Goal: Task Accomplishment & Management: Manage account settings

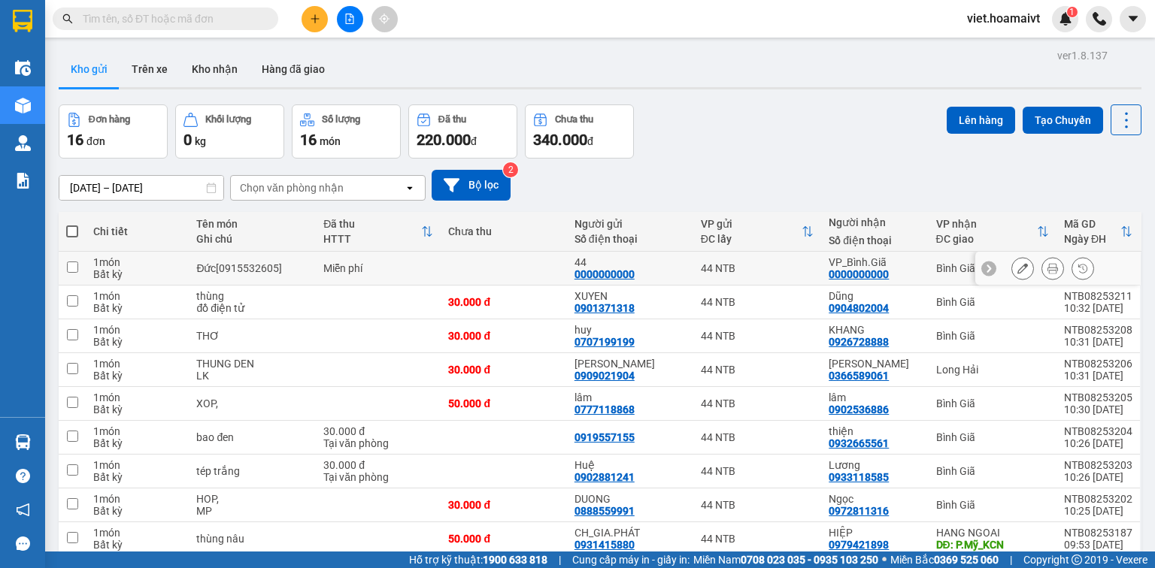
drag, startPoint x: 1017, startPoint y: 272, endPoint x: 1013, endPoint y: 286, distance: 14.0
click at [1017, 272] on icon at bounding box center [1022, 268] width 11 height 11
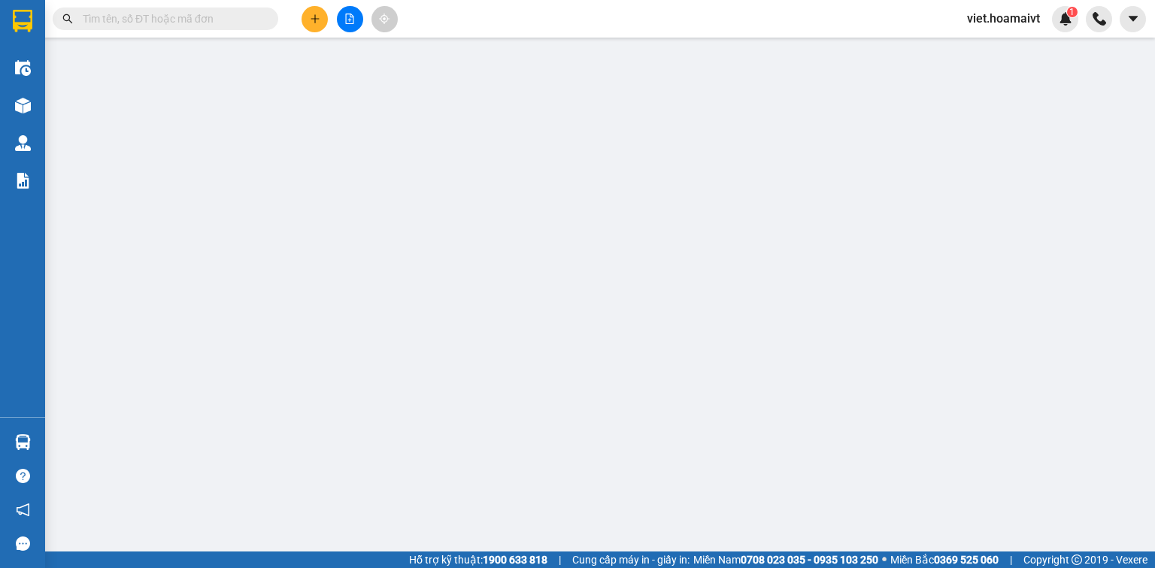
type input "0000000000"
type input "44"
type input "0000000000"
type input "VP_Bình.Giã"
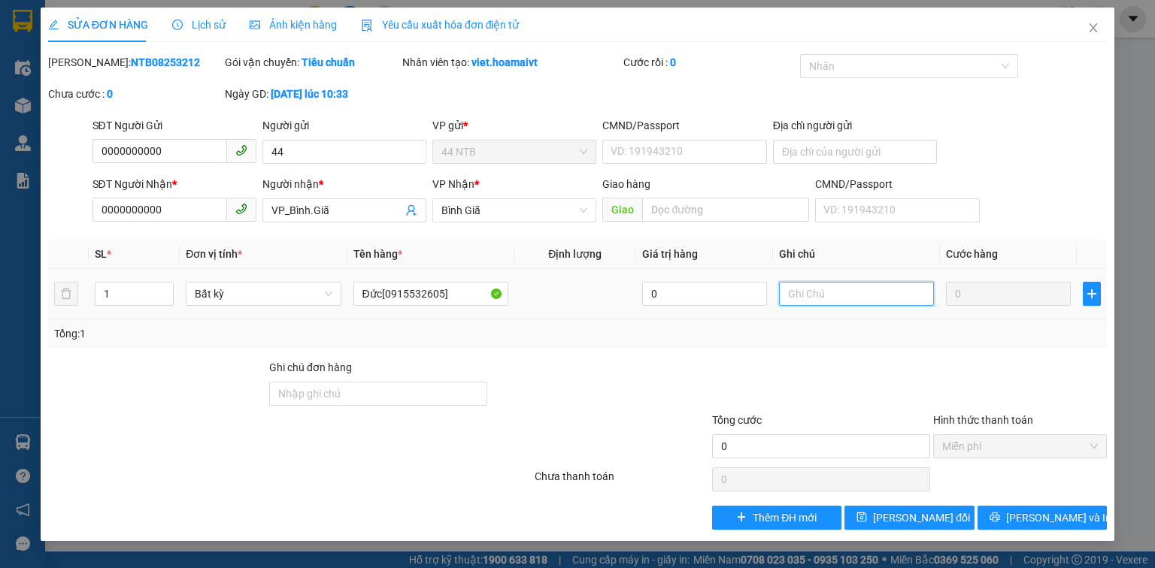
click at [822, 294] on input "text" at bounding box center [856, 294] width 155 height 24
type input "10/08_R30"
click at [917, 511] on span "[PERSON_NAME] đổi" at bounding box center [921, 518] width 97 height 17
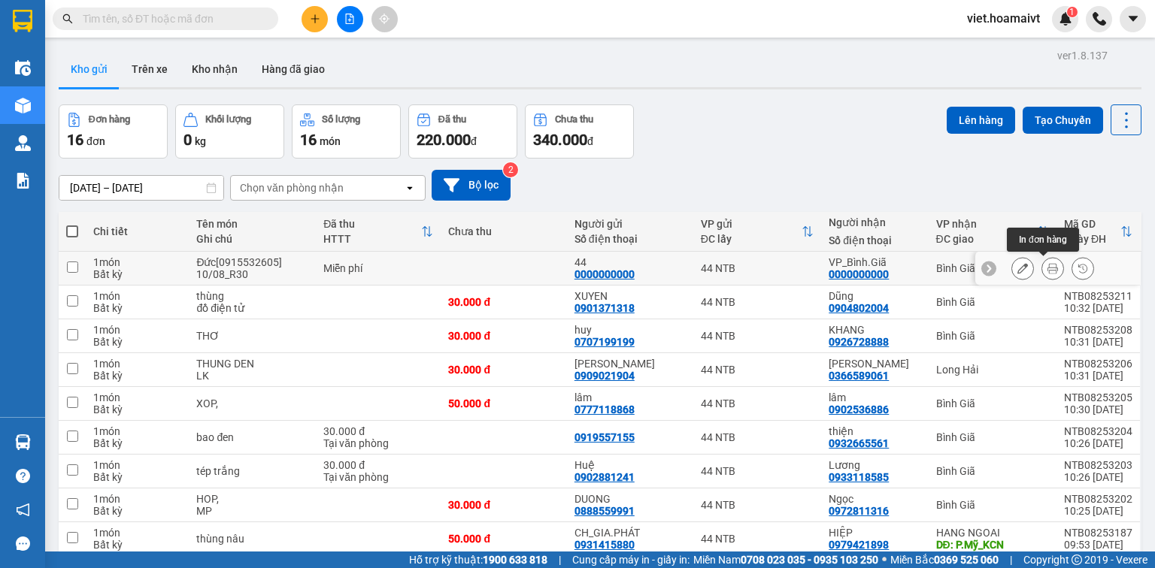
click at [1050, 266] on button at bounding box center [1052, 269] width 21 height 26
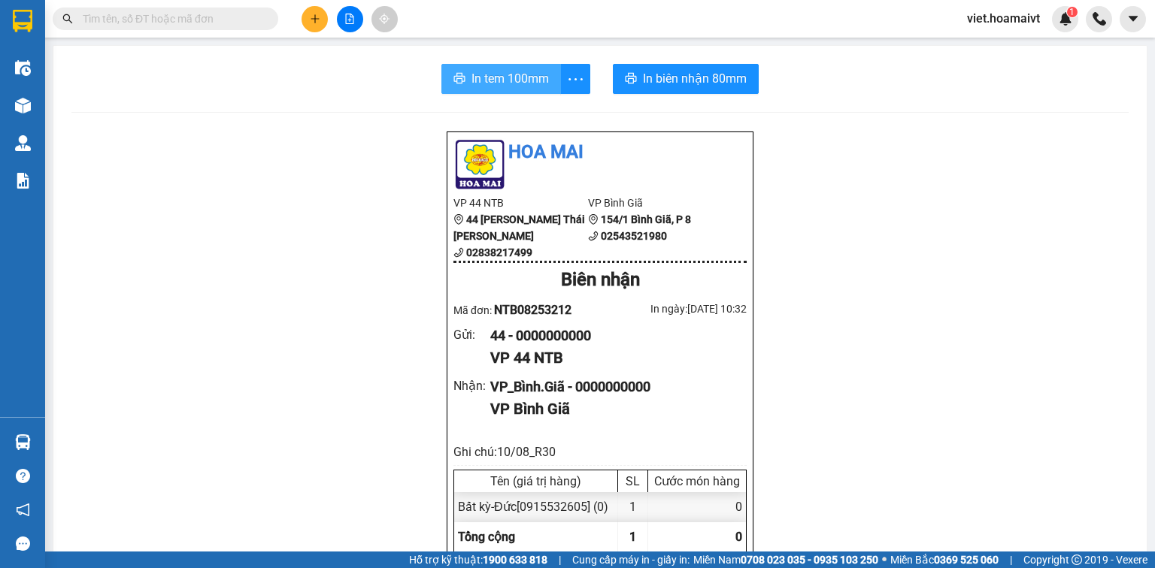
click at [518, 72] on span "In tem 100mm" at bounding box center [509, 78] width 77 height 19
click at [343, 17] on button at bounding box center [350, 19] width 26 height 26
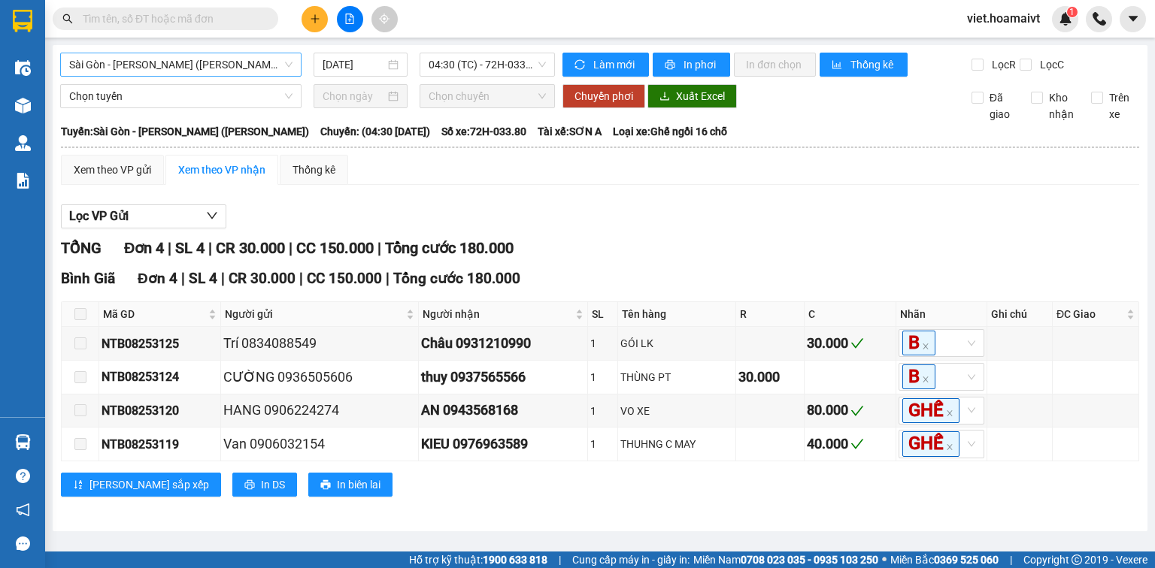
click at [211, 64] on span "Sài Gòn - [PERSON_NAME] ([PERSON_NAME])" at bounding box center [180, 64] width 223 height 23
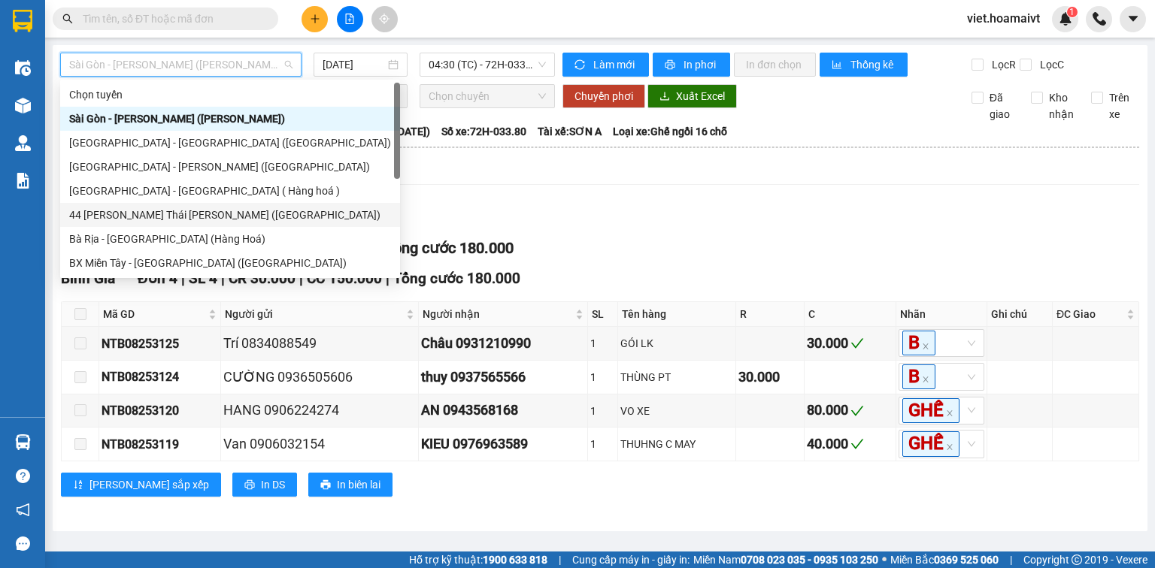
click at [177, 216] on div "44 [PERSON_NAME] Thái [PERSON_NAME] ([GEOGRAPHIC_DATA])" at bounding box center [230, 215] width 322 height 17
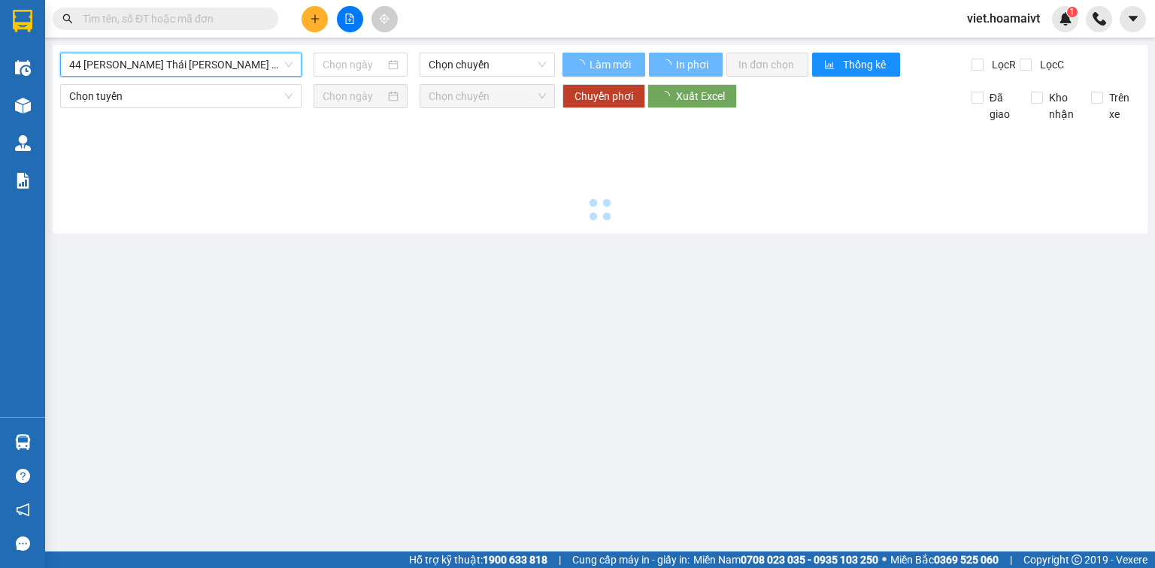
type input "[DATE]"
